Goal: Task Accomplishment & Management: Use online tool/utility

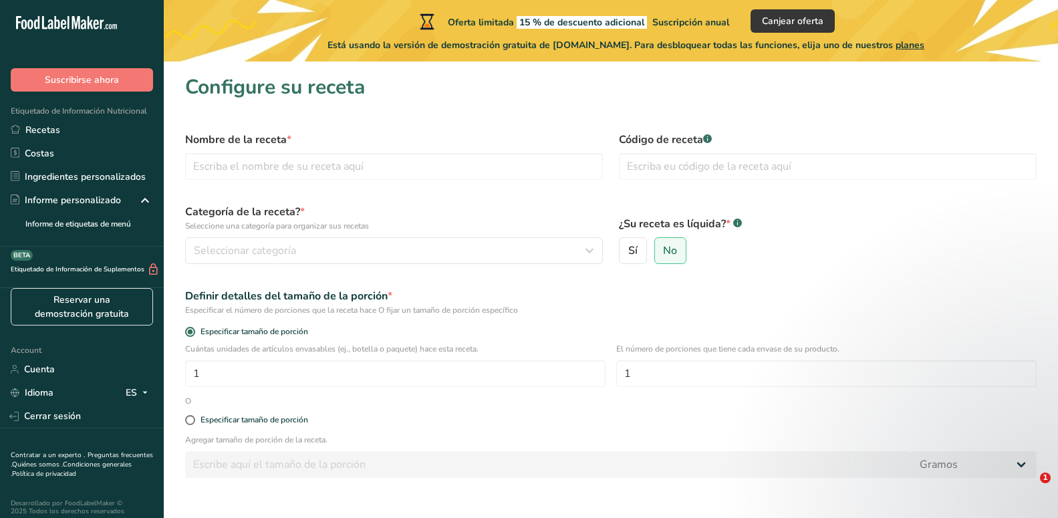
click at [45, 130] on link "Recetas" at bounding box center [82, 129] width 164 height 23
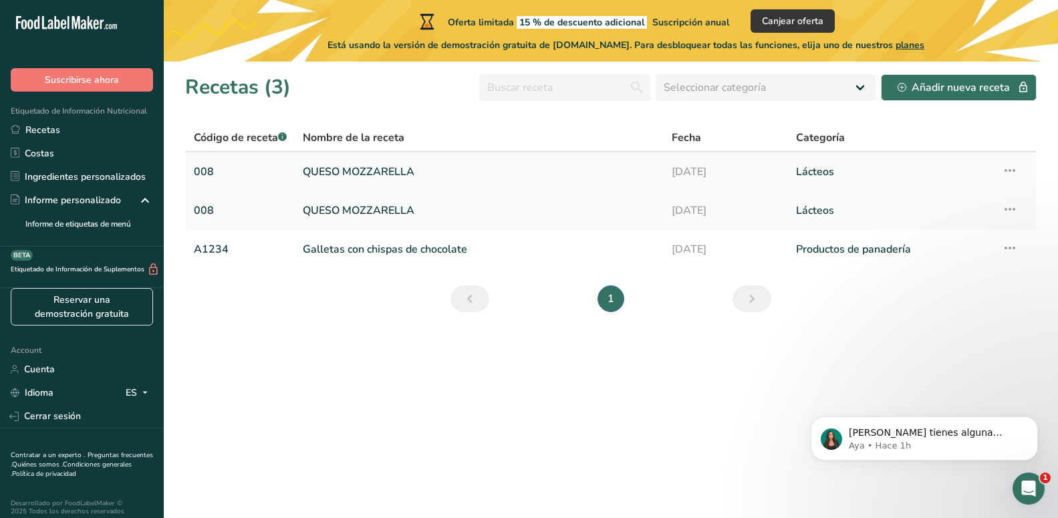
click at [414, 168] on link "QUESO MOZZARELLA" at bounding box center [479, 172] width 353 height 28
